Goal: Go to known website: Access a specific website the user already knows

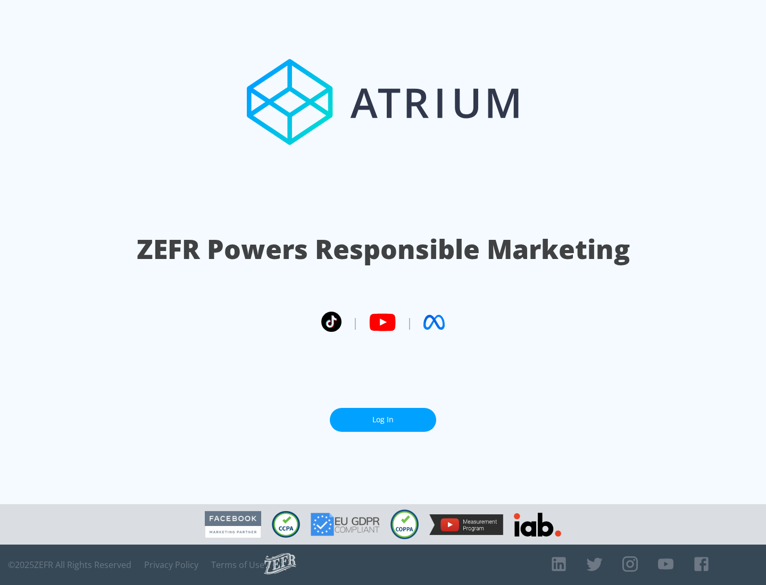
click at [383, 415] on link "Log In" at bounding box center [383, 420] width 106 height 24
